Goal: Task Accomplishment & Management: Use online tool/utility

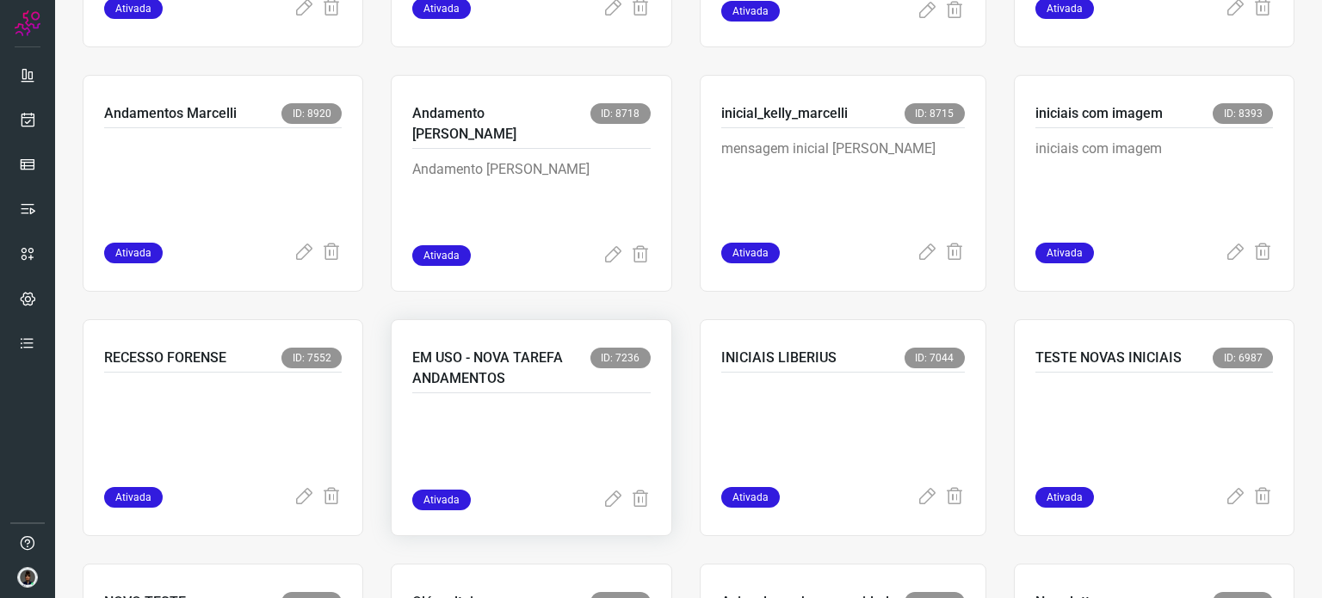
scroll to position [861, 0]
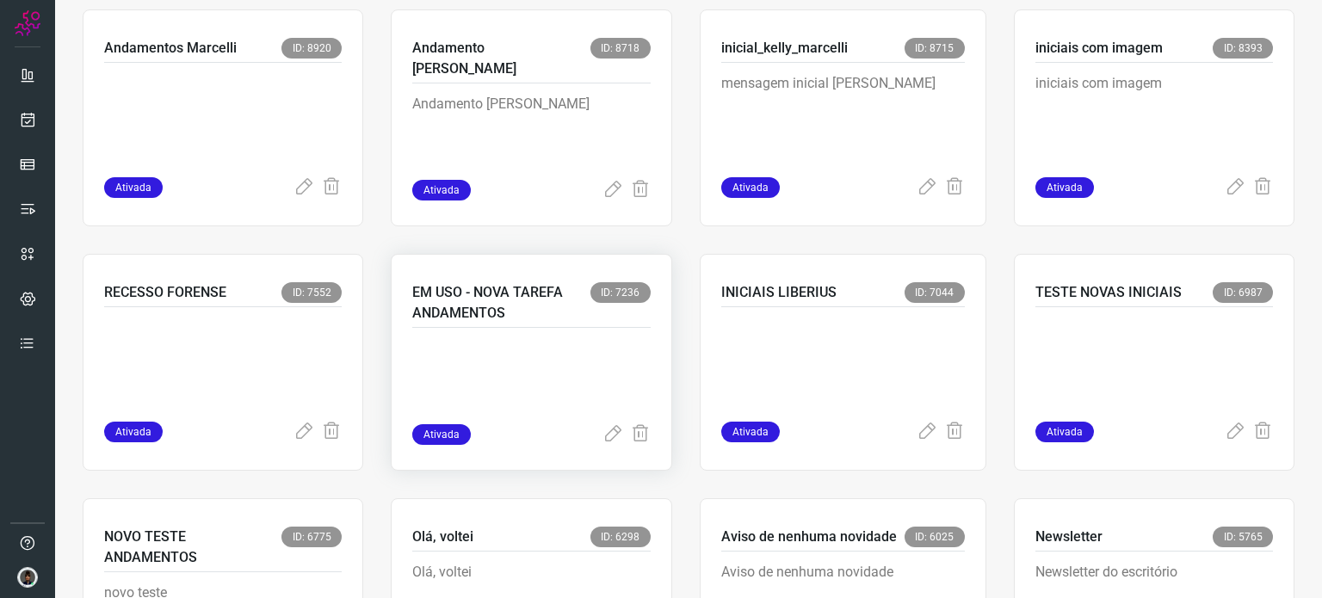
click at [497, 368] on p at bounding box center [531, 381] width 238 height 86
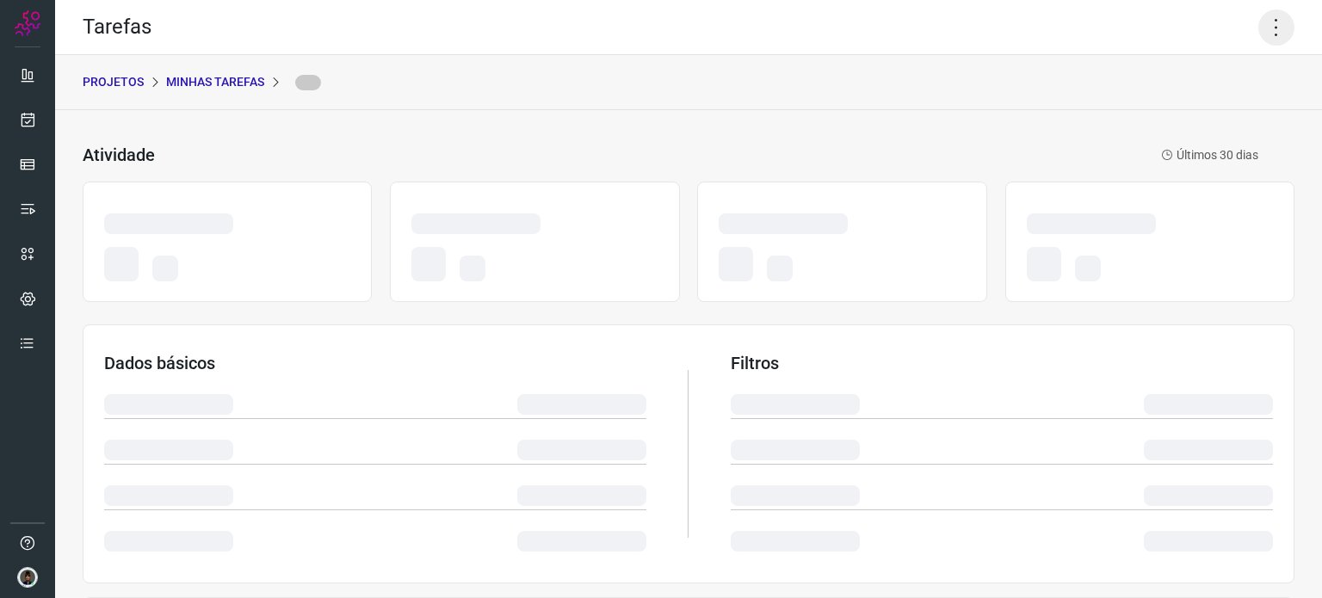
click at [1265, 33] on icon at bounding box center [1277, 27] width 36 height 36
click at [1272, 30] on icon at bounding box center [1277, 27] width 36 height 36
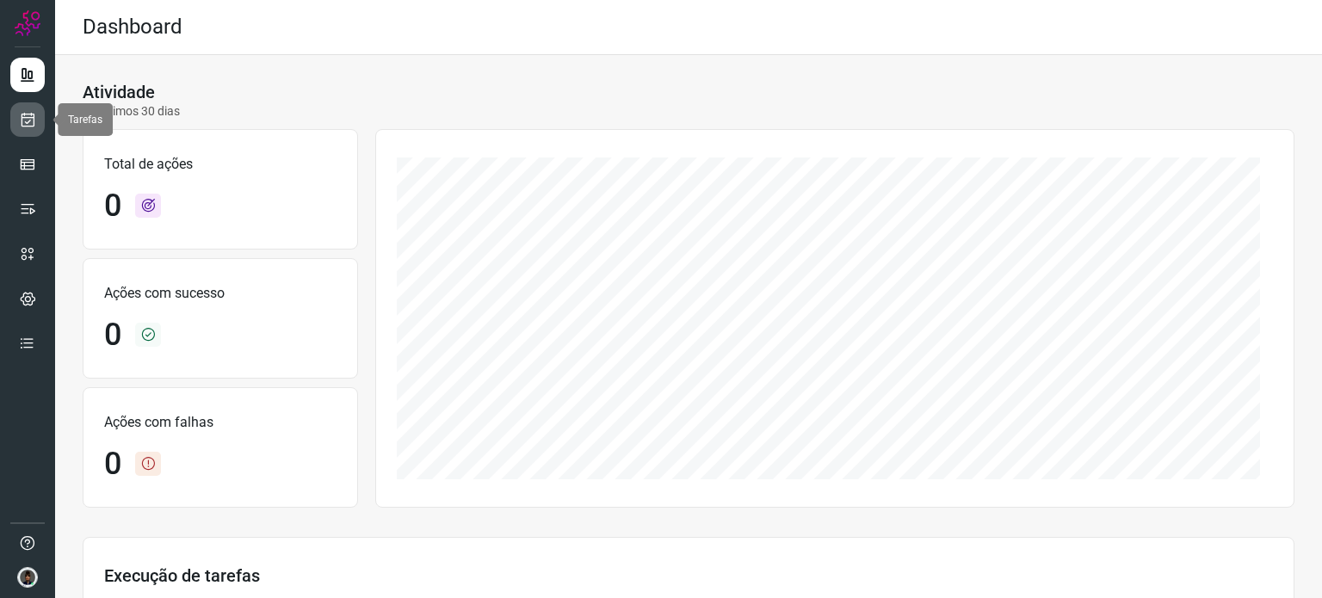
click at [34, 119] on icon at bounding box center [28, 119] width 18 height 17
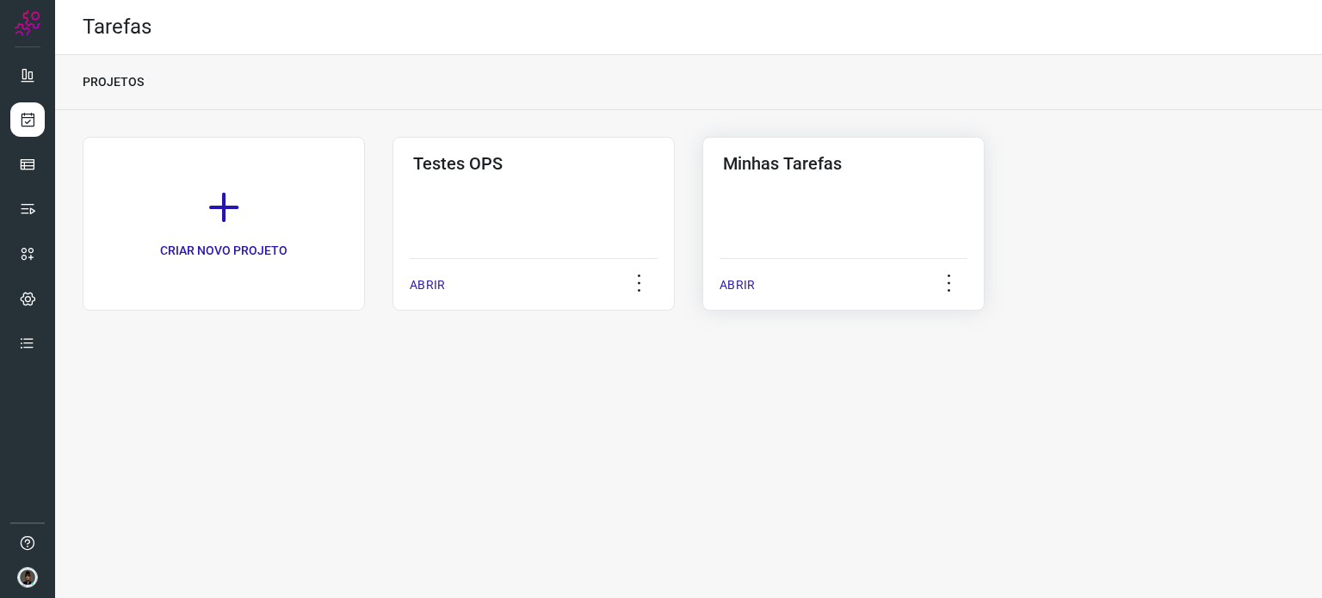
click at [802, 216] on div "Minhas Tarefas ABRIR" at bounding box center [843, 224] width 282 height 174
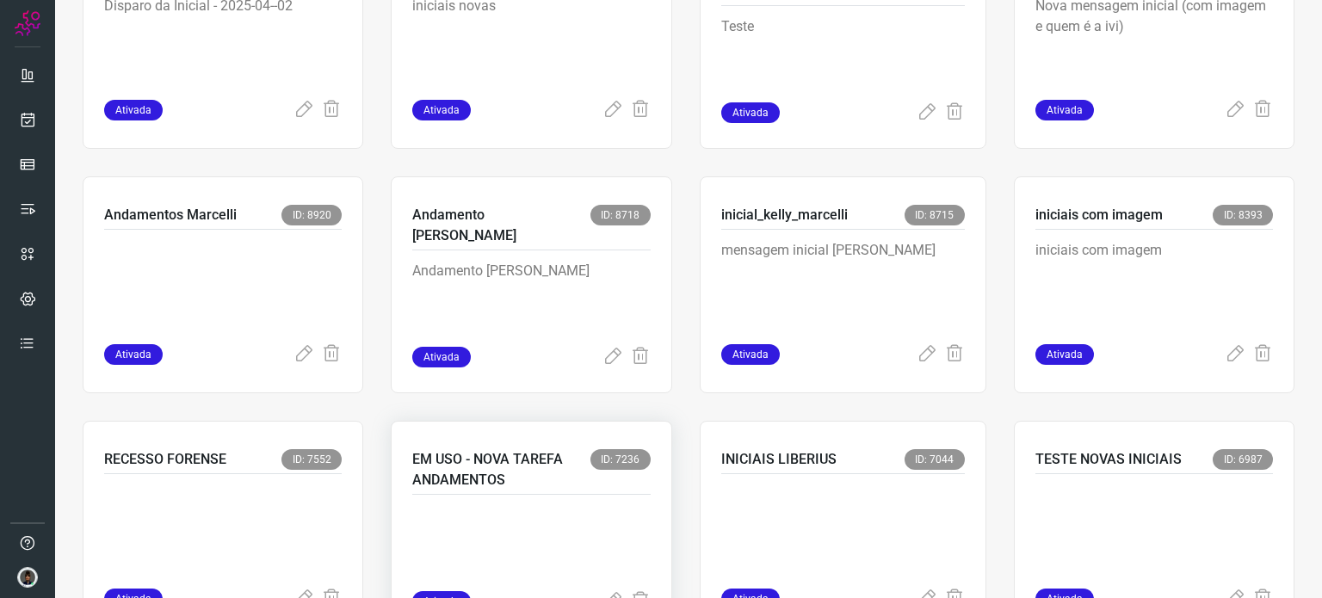
scroll to position [775, 0]
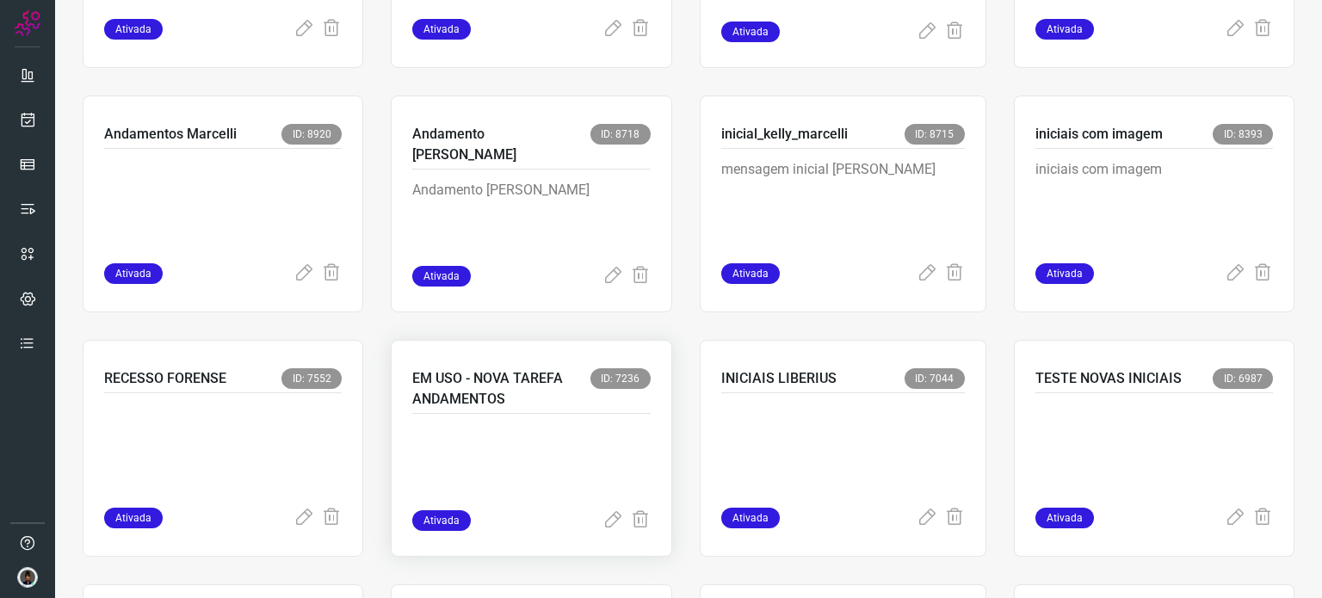
click at [520, 456] on p at bounding box center [531, 467] width 238 height 86
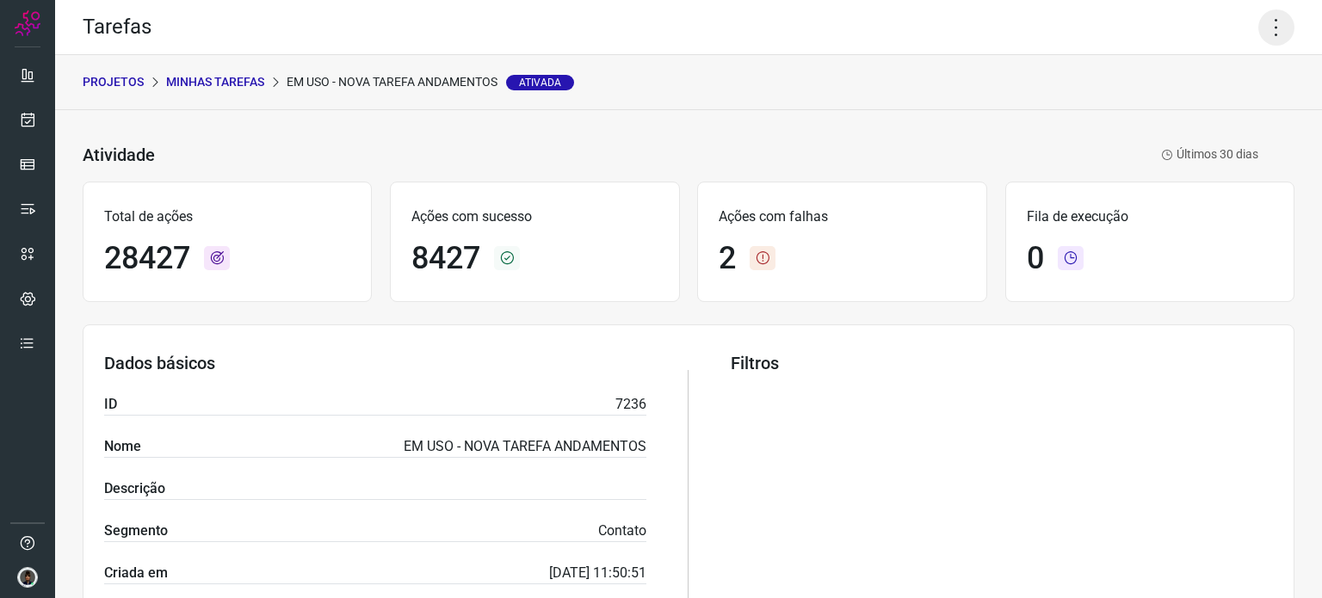
click at [1267, 26] on icon at bounding box center [1277, 27] width 36 height 36
click at [1198, 113] on li "Executar" at bounding box center [1202, 113] width 157 height 28
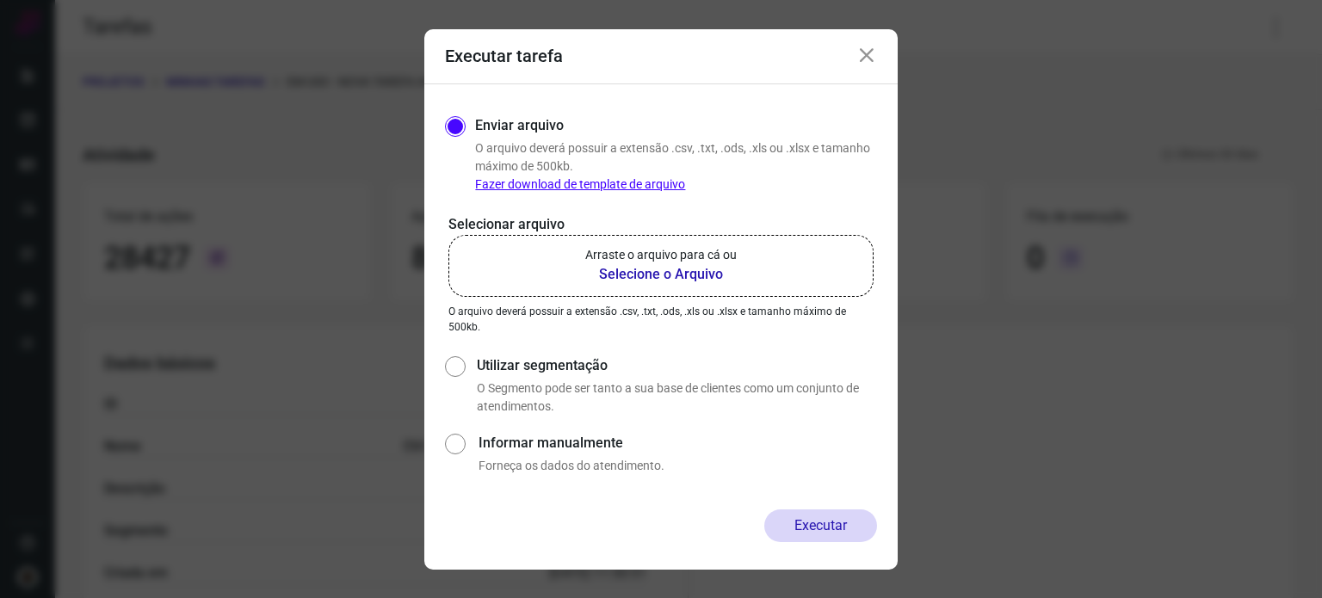
click at [686, 272] on b "Selecione o Arquivo" at bounding box center [661, 274] width 152 height 21
click at [0, 0] on input "Arraste o arquivo para cá ou Selecione o Arquivo" at bounding box center [0, 0] width 0 height 0
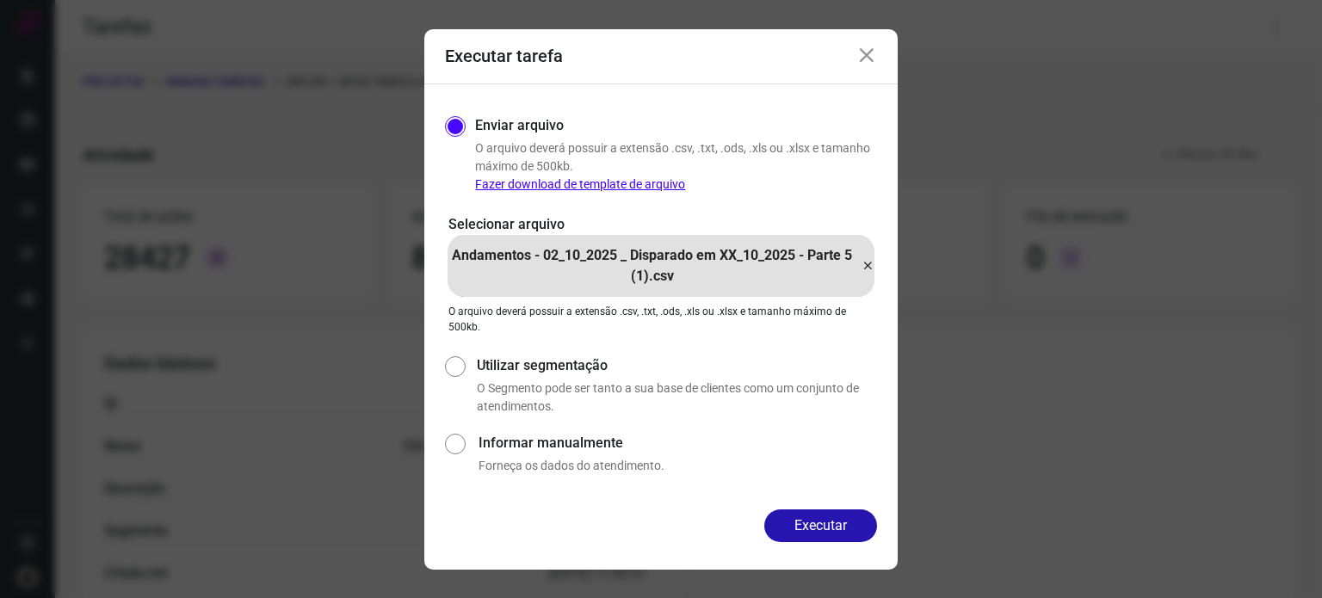
click at [861, 61] on icon at bounding box center [867, 56] width 21 height 21
